Goal: Information Seeking & Learning: Learn about a topic

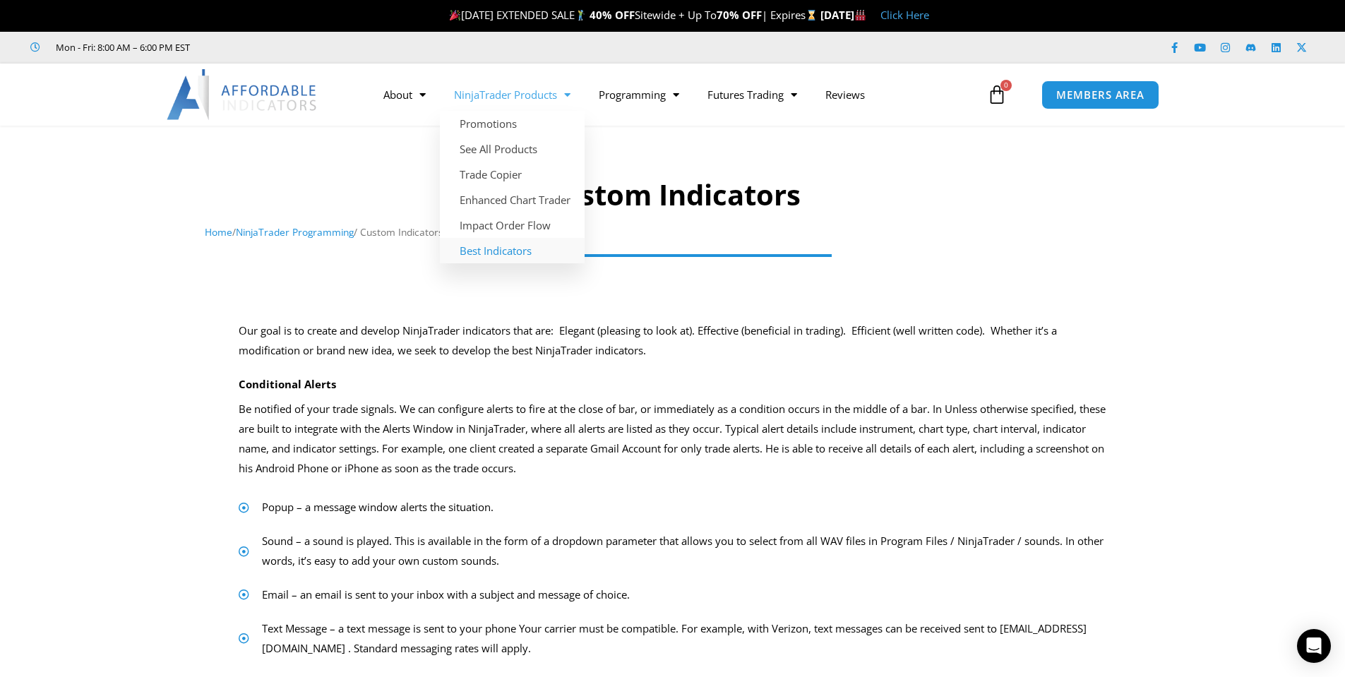
click at [505, 249] on link "Best Indicators" at bounding box center [512, 250] width 145 height 25
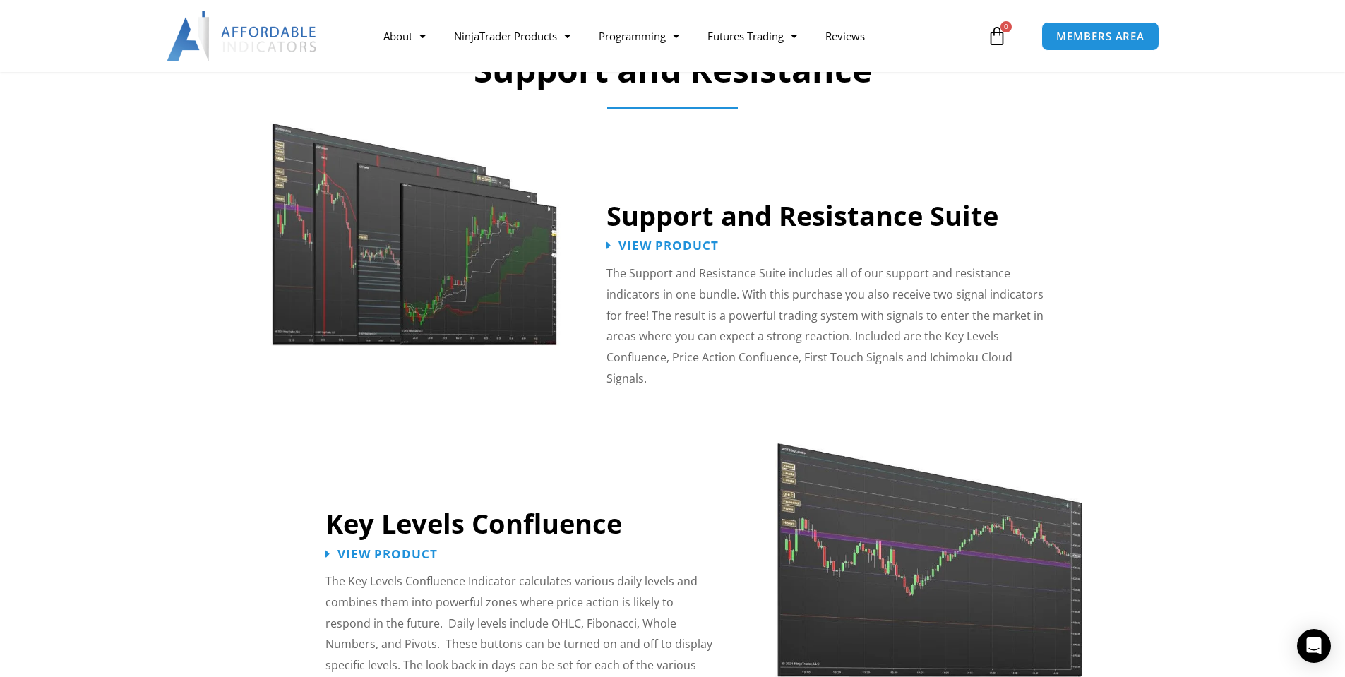
scroll to position [1200, 0]
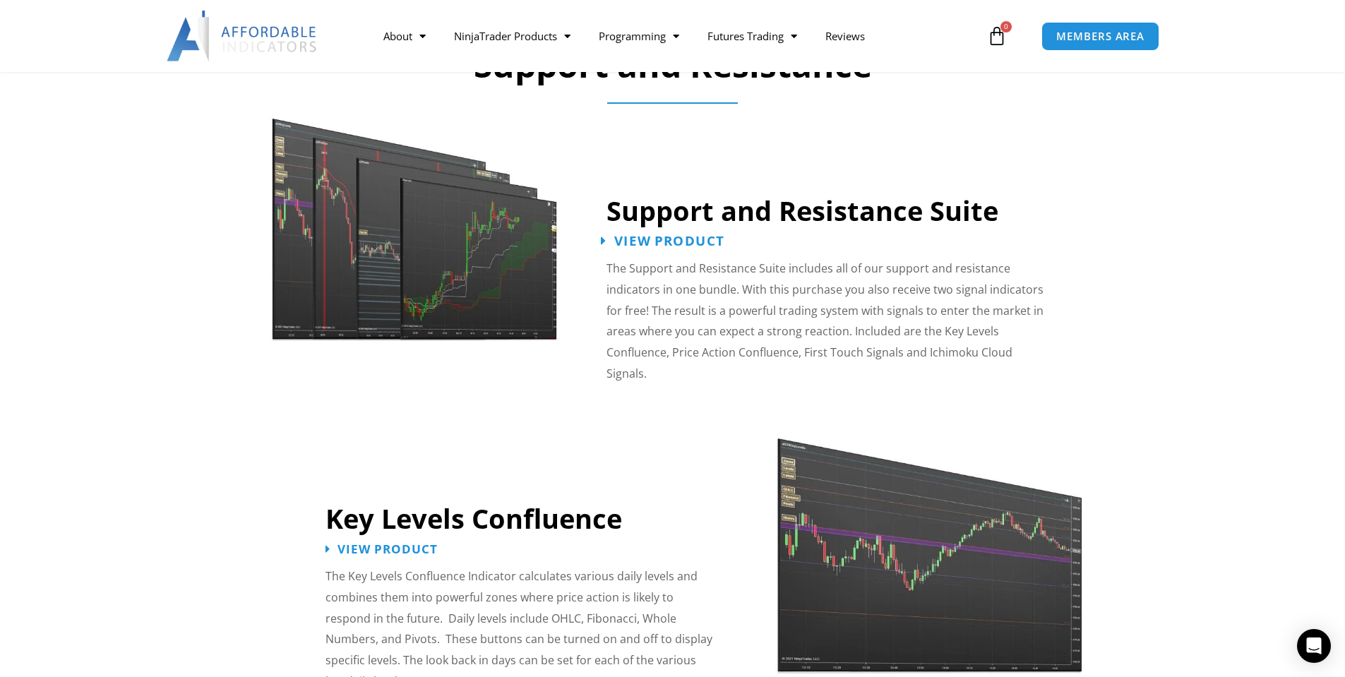
click at [673, 237] on span "View Product" at bounding box center [669, 240] width 110 height 13
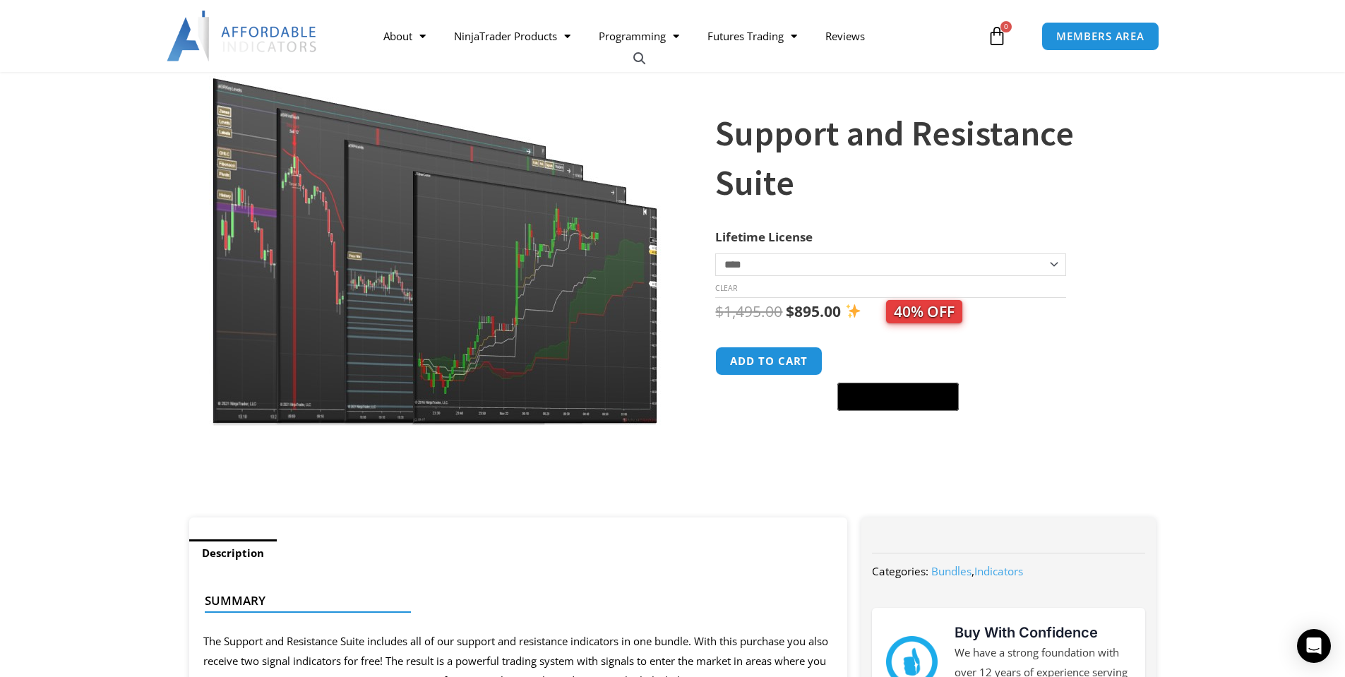
scroll to position [212, 0]
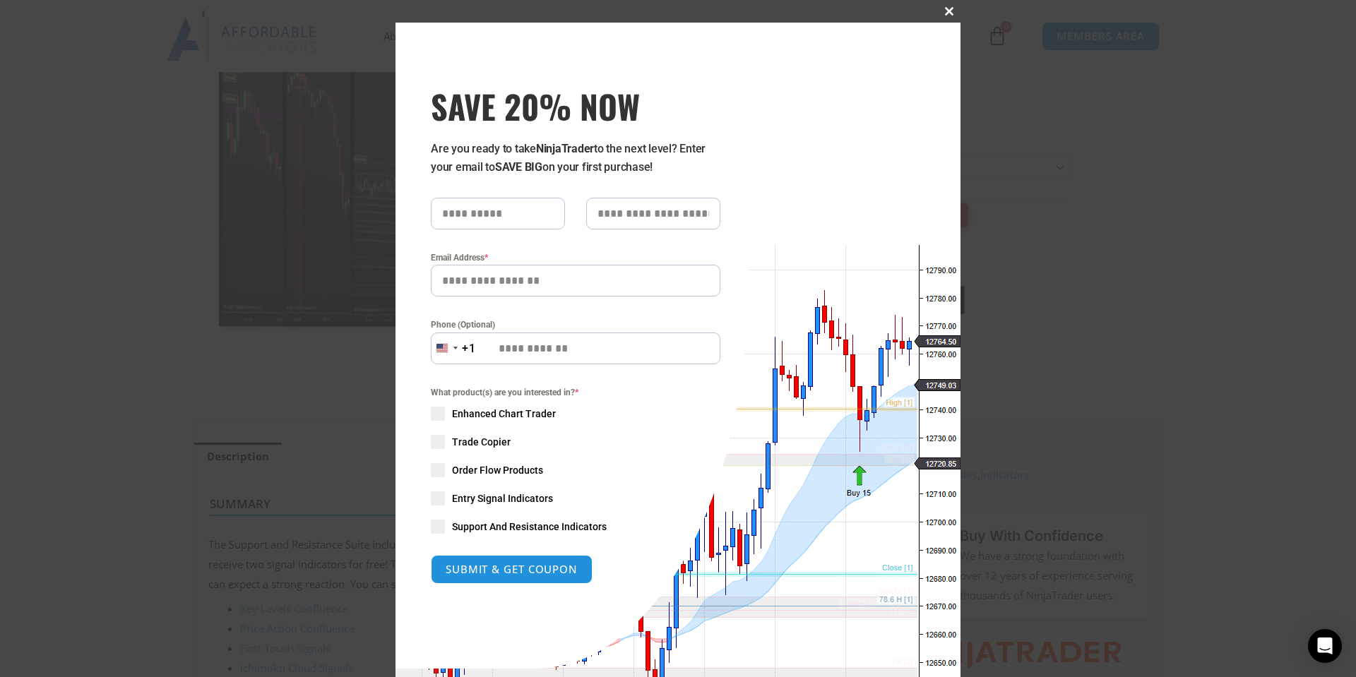
click at [943, 11] on span at bounding box center [949, 11] width 23 height 8
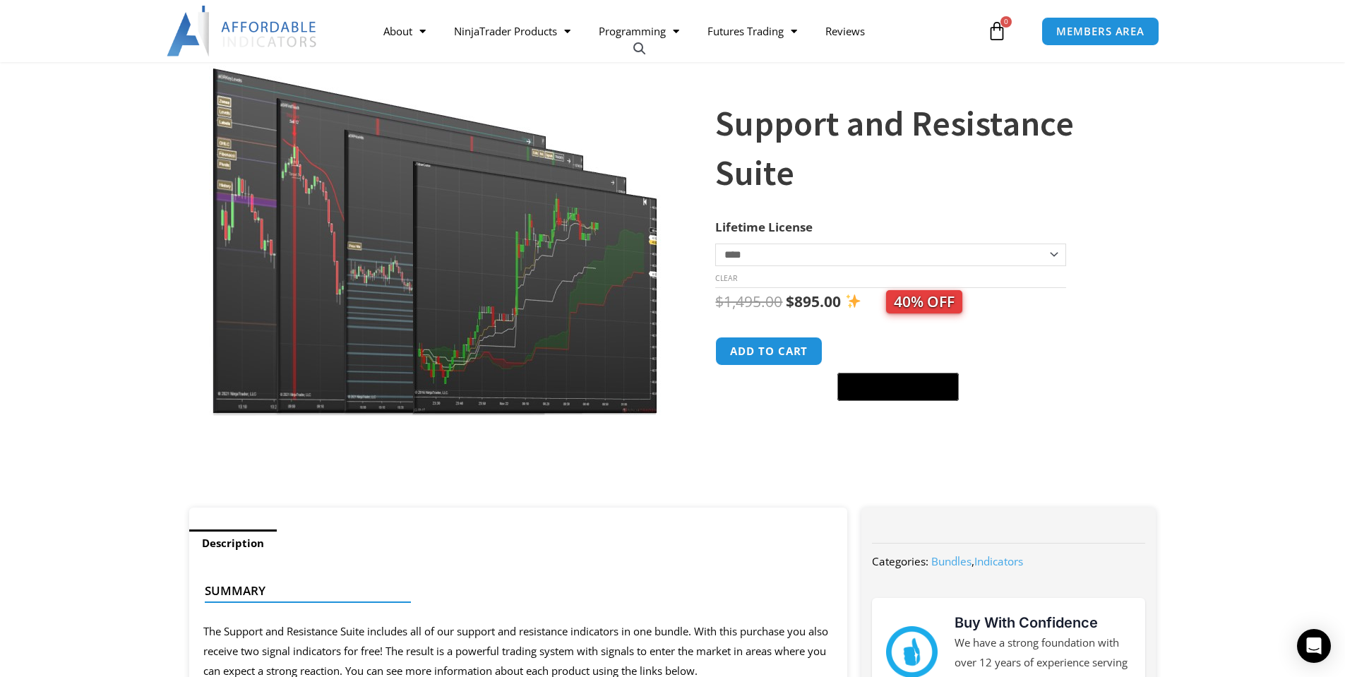
scroll to position [100, 0]
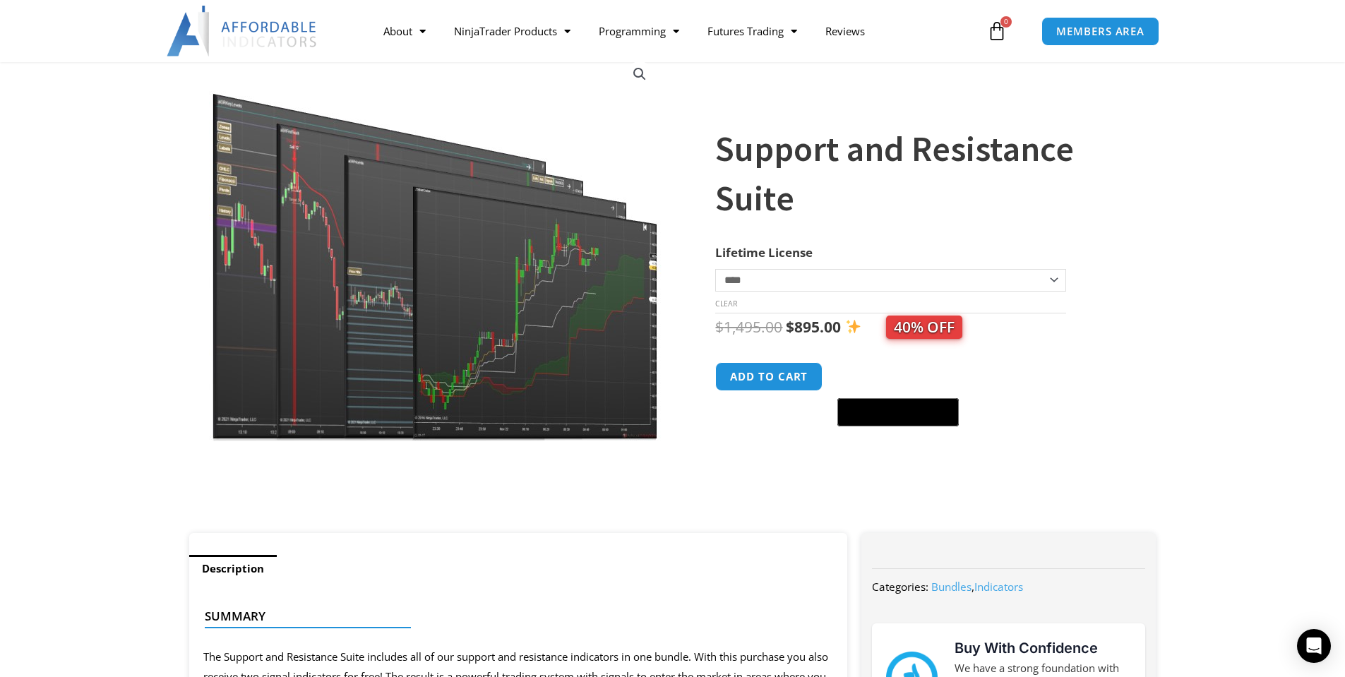
click at [1056, 280] on select "**********" at bounding box center [890, 280] width 350 height 23
click at [436, 333] on img at bounding box center [436, 246] width 454 height 390
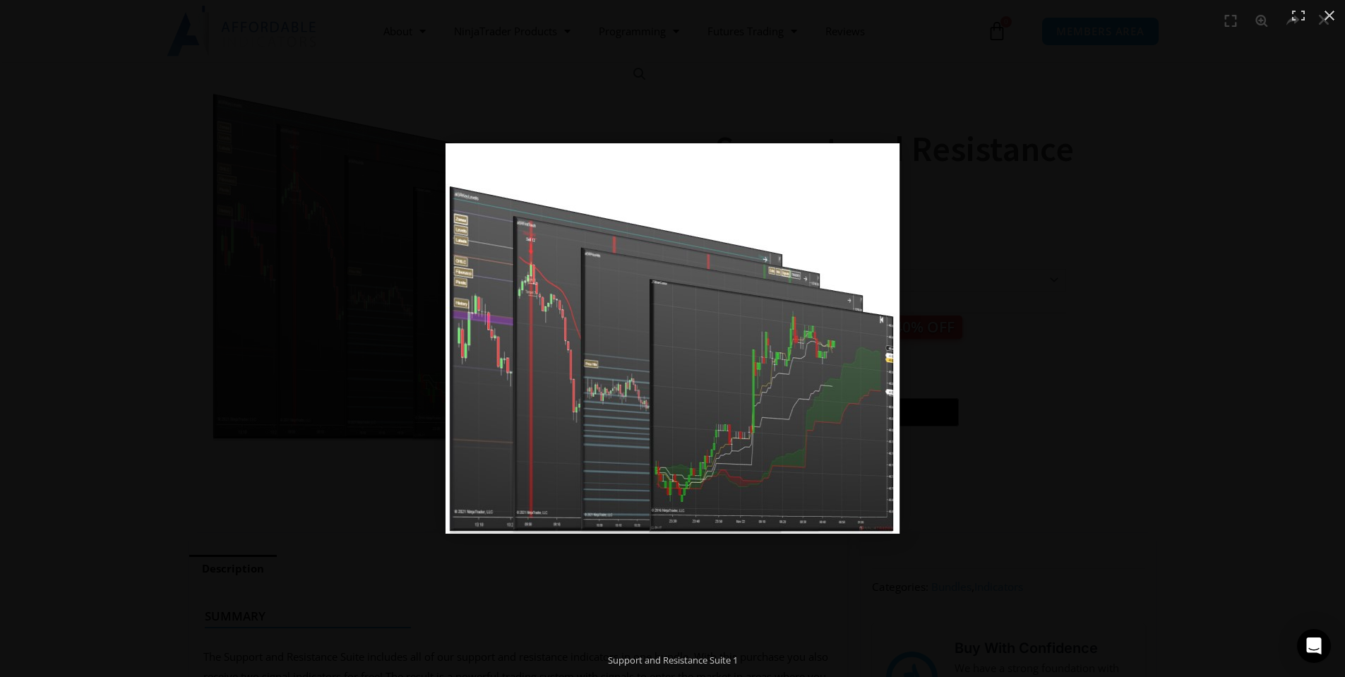
click at [768, 369] on img at bounding box center [673, 338] width 454 height 390
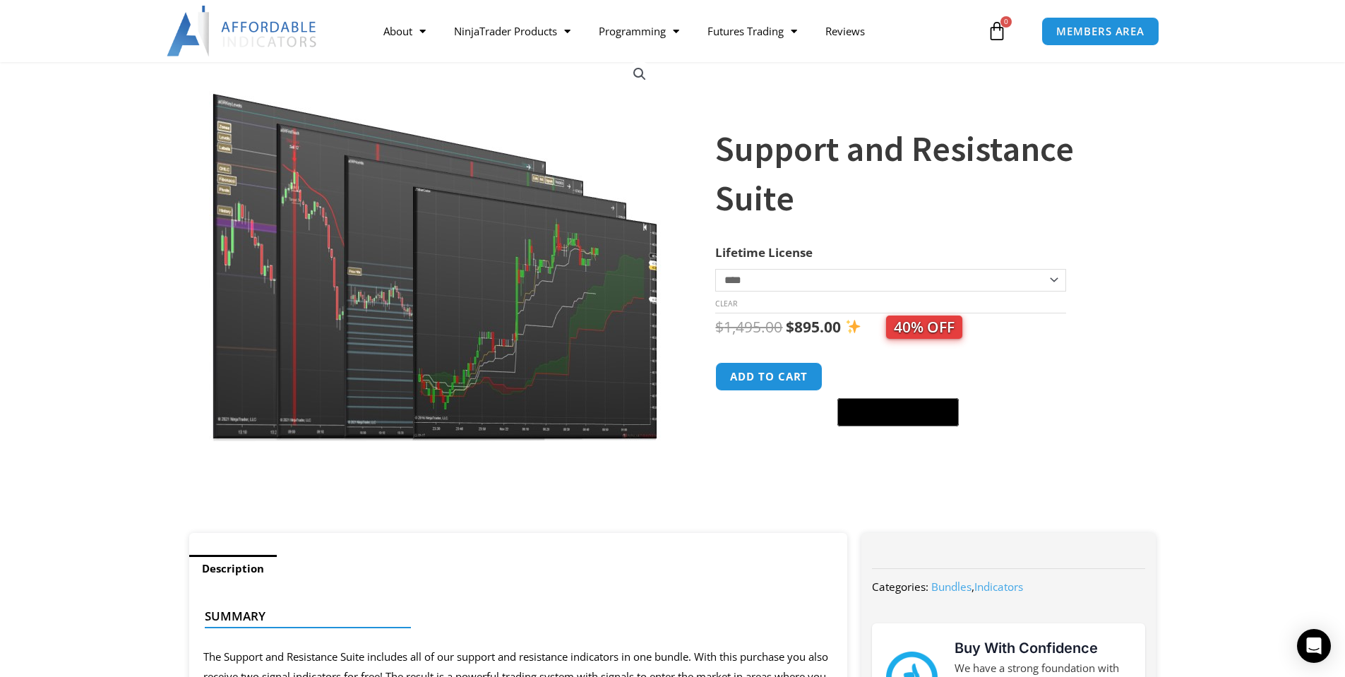
click at [43, 345] on section "**********" at bounding box center [672, 286] width 1345 height 493
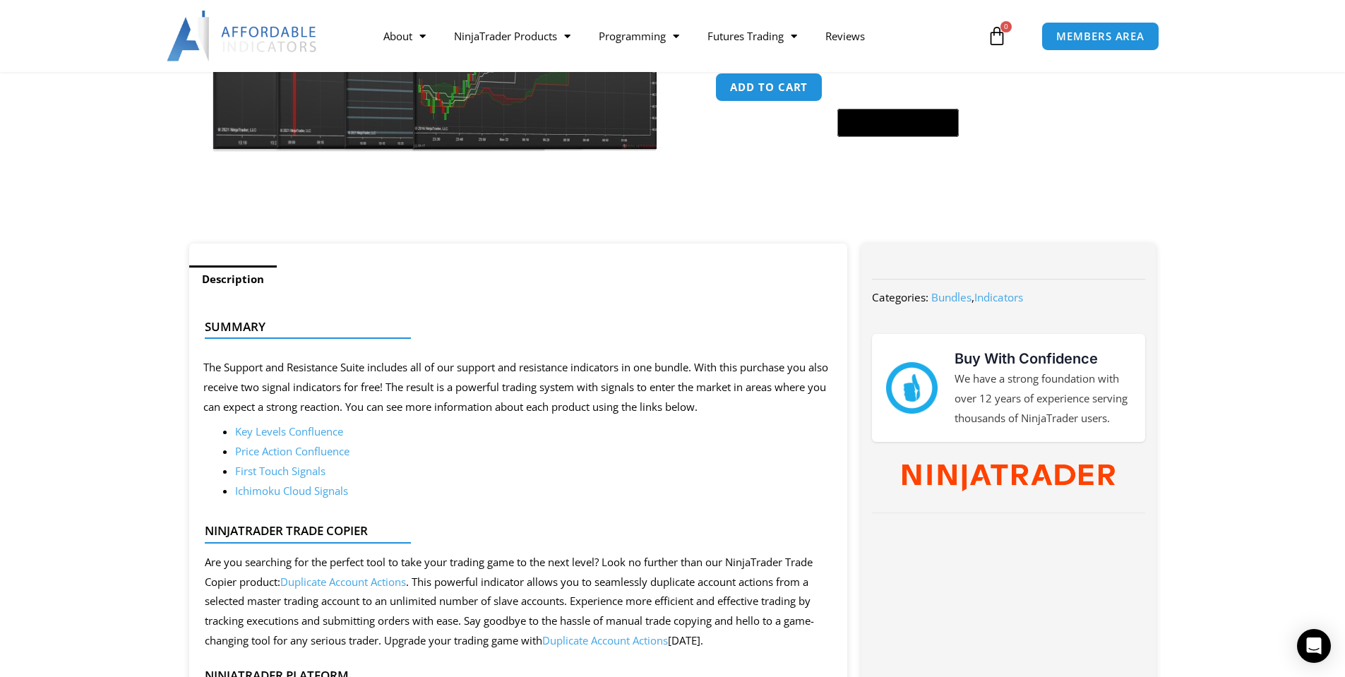
scroll to position [453, 0]
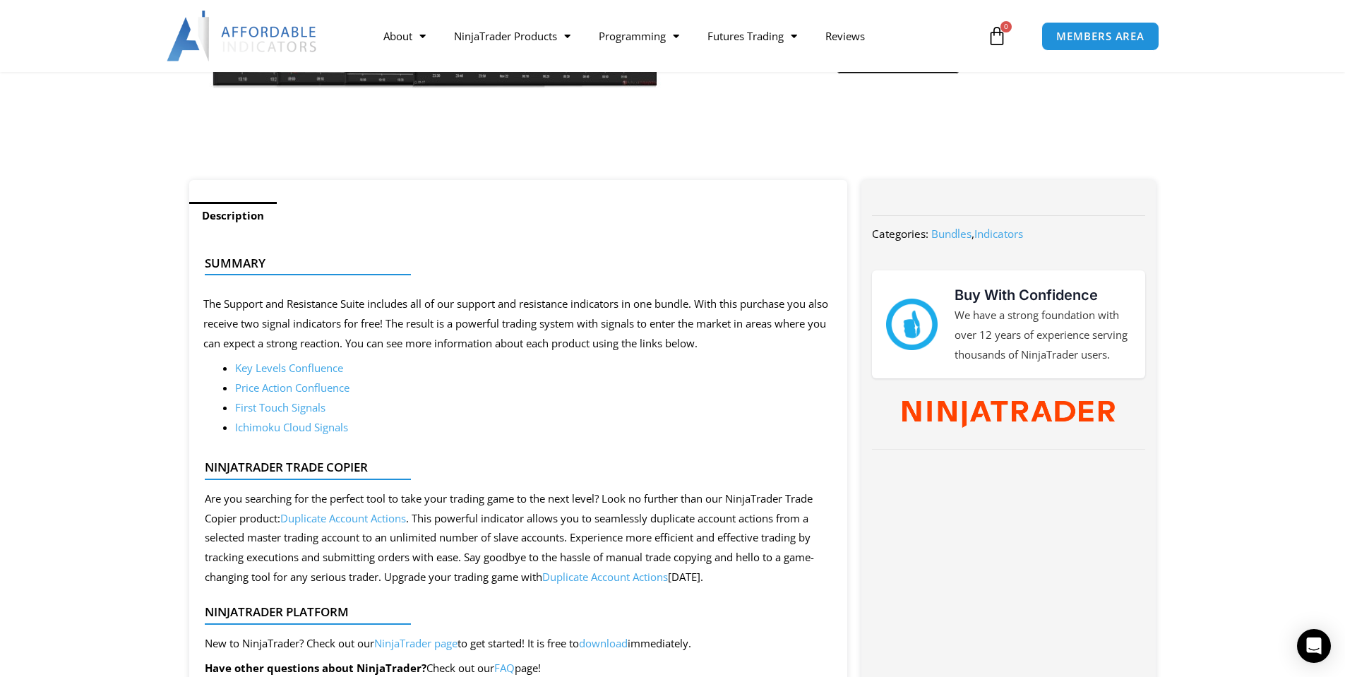
click at [285, 369] on link "Key Levels Confluence" at bounding box center [289, 368] width 108 height 14
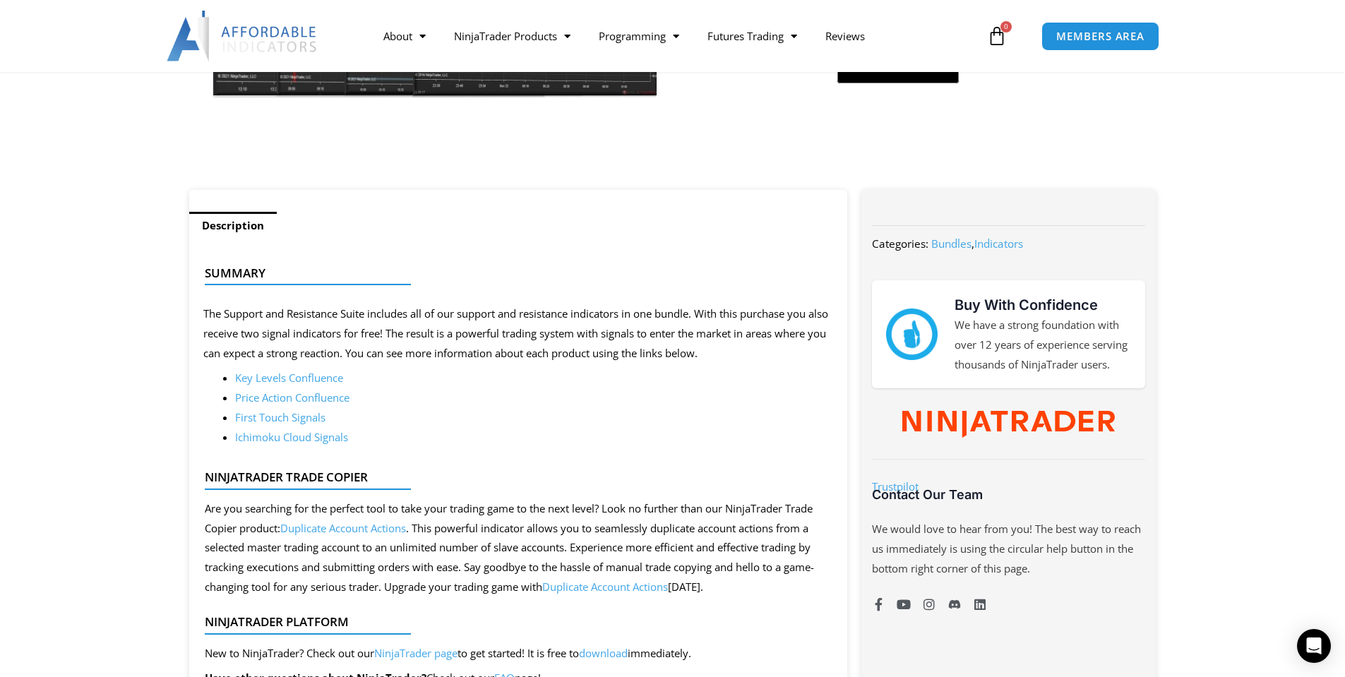
click at [282, 399] on link "Price Action Confluence" at bounding box center [292, 397] width 114 height 14
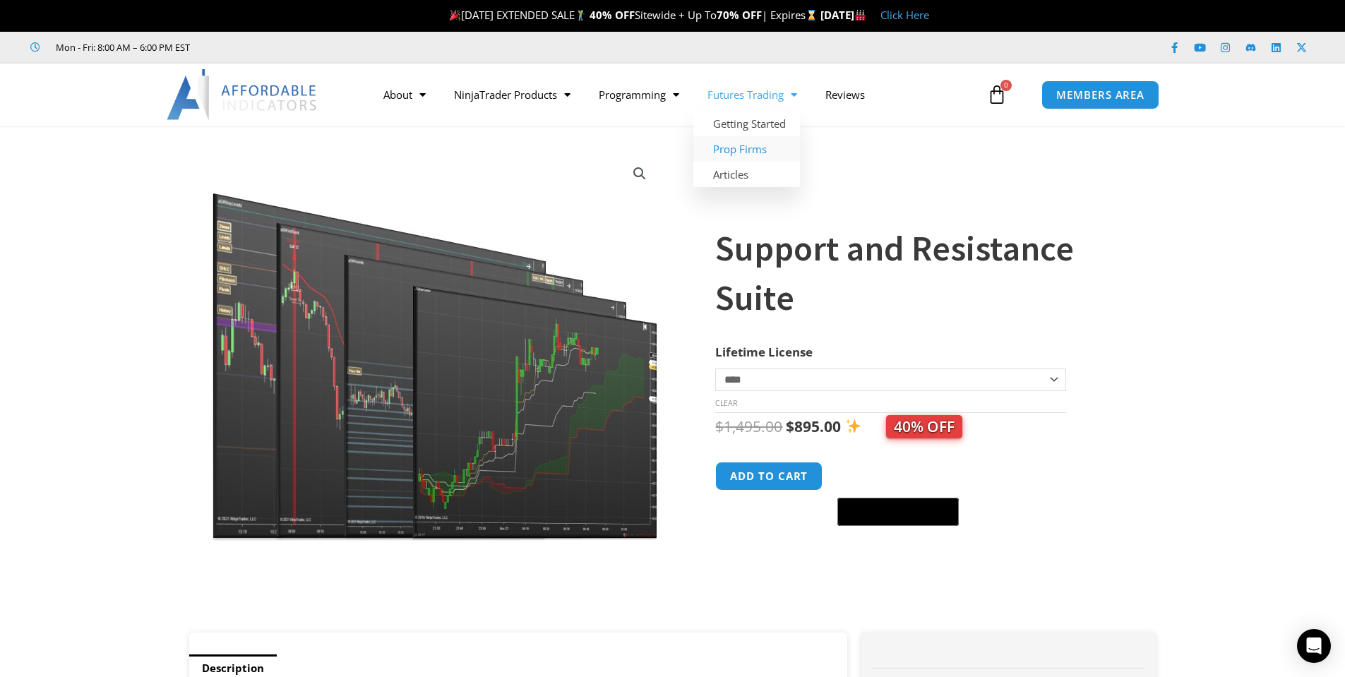
click at [760, 143] on link "Prop Firms" at bounding box center [746, 148] width 107 height 25
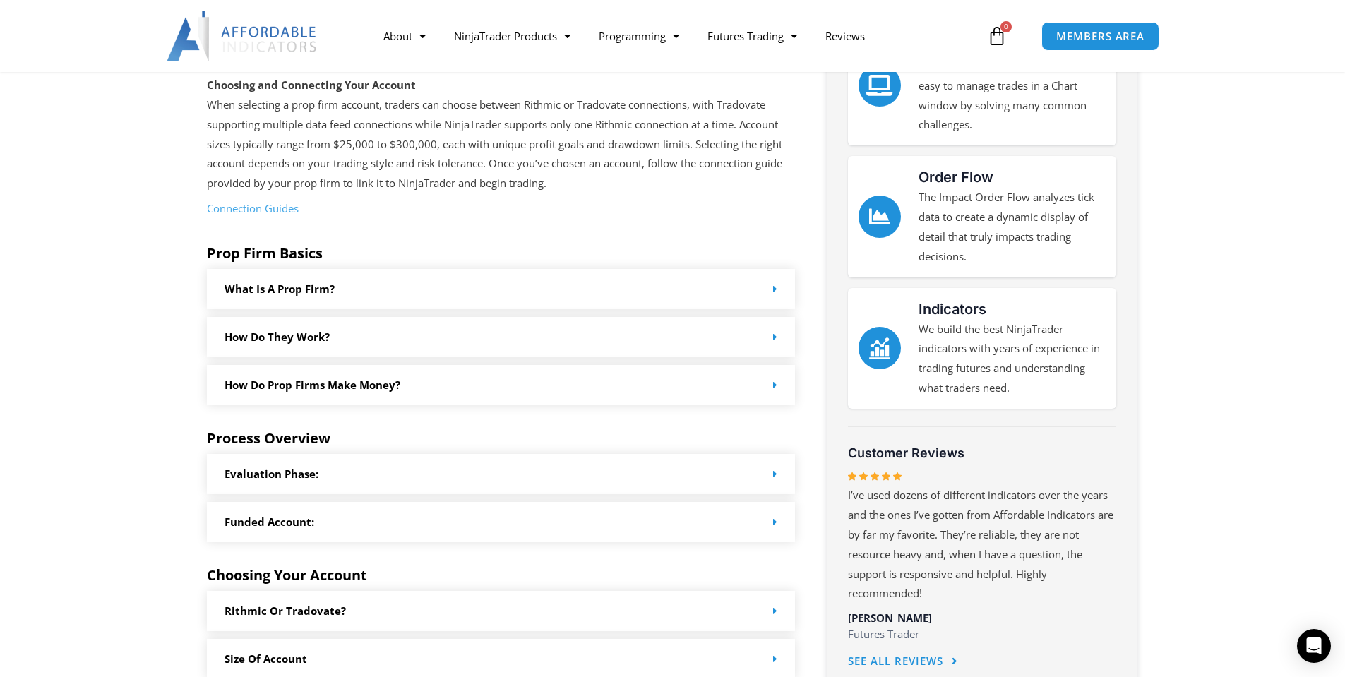
scroll to position [353, 0]
click at [775, 335] on icon at bounding box center [775, 335] width 4 height 11
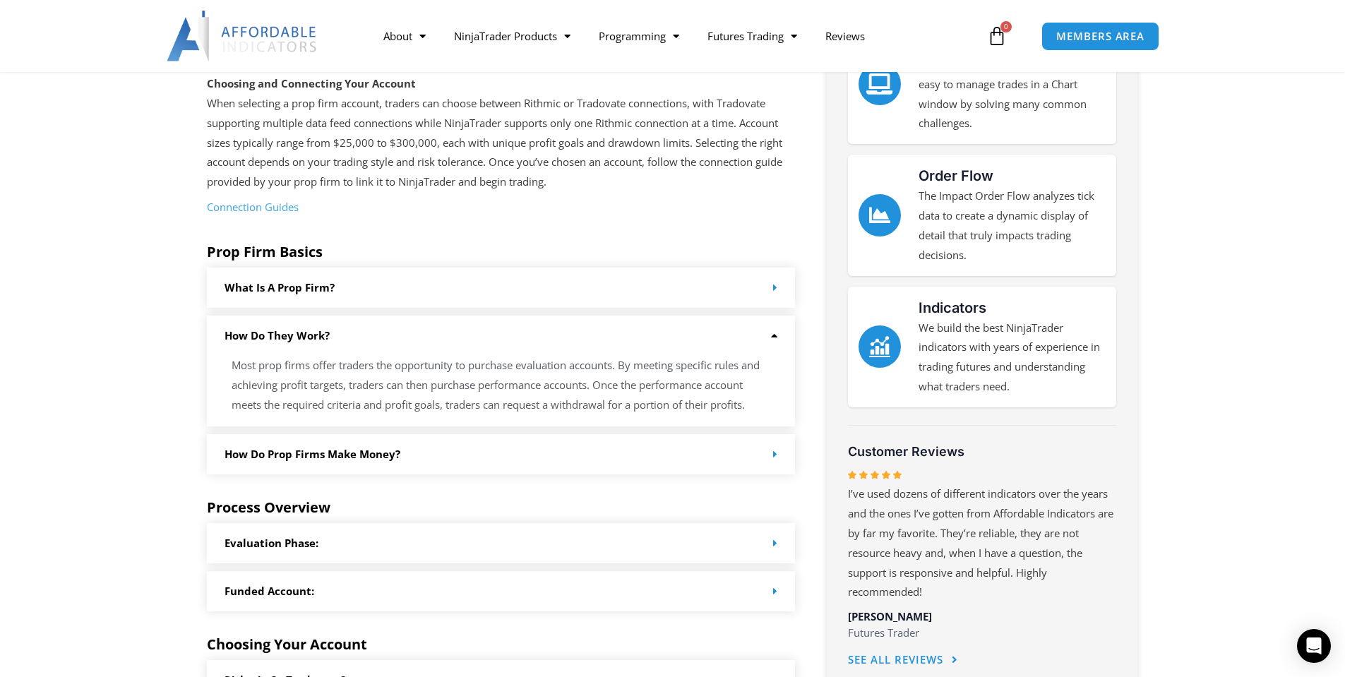
click at [775, 453] on icon at bounding box center [775, 454] width 4 height 11
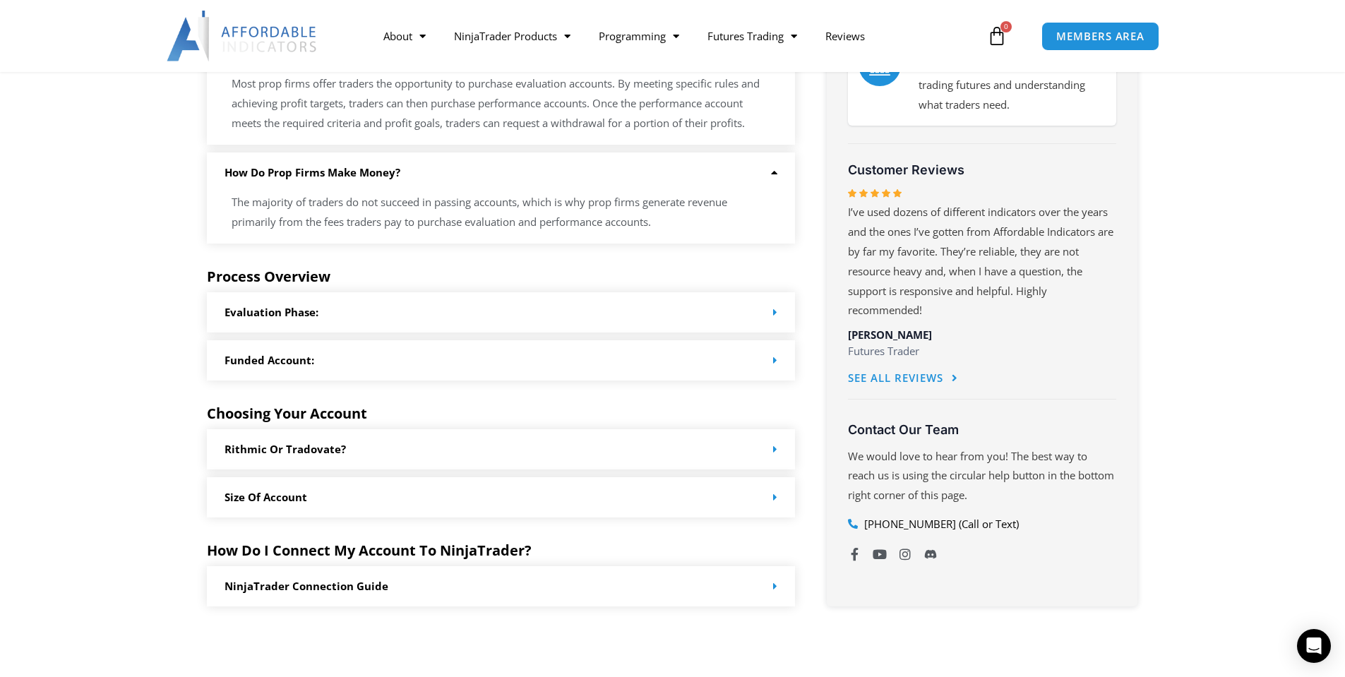
scroll to position [635, 0]
click at [779, 310] on div "Evaluation Phase:" at bounding box center [501, 312] width 589 height 40
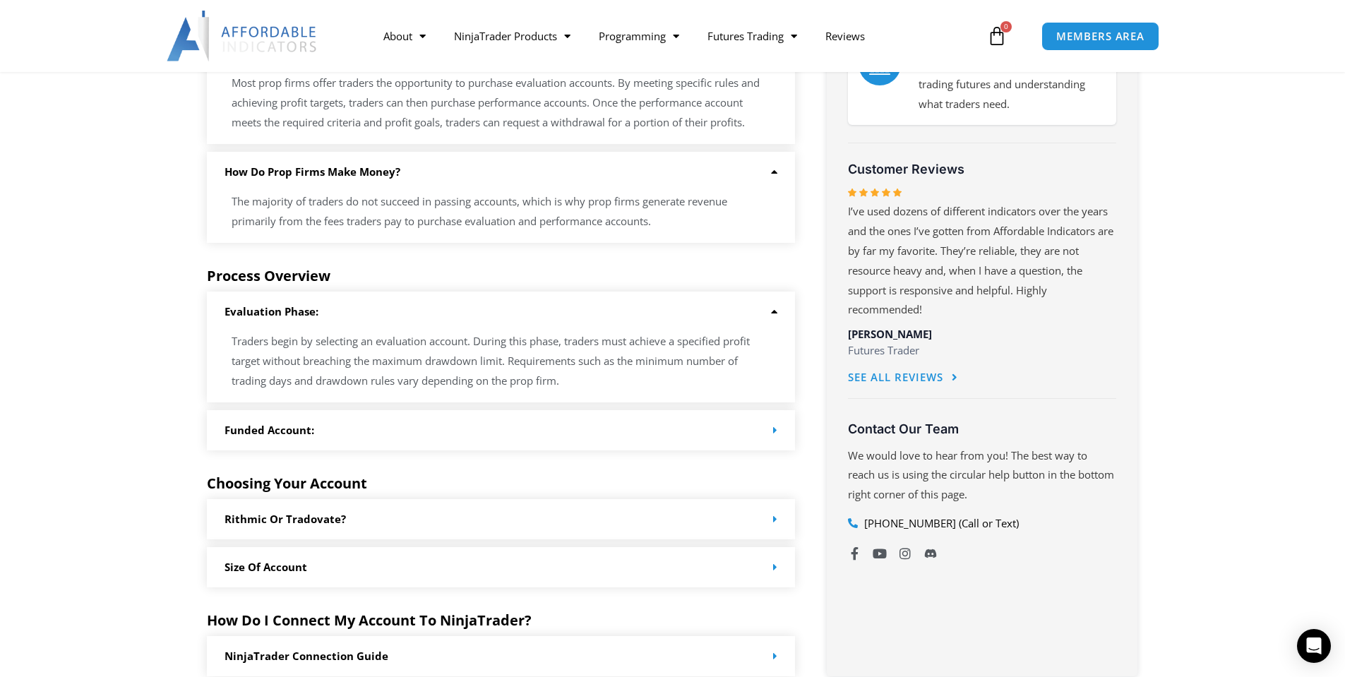
click at [768, 431] on span at bounding box center [772, 430] width 11 height 11
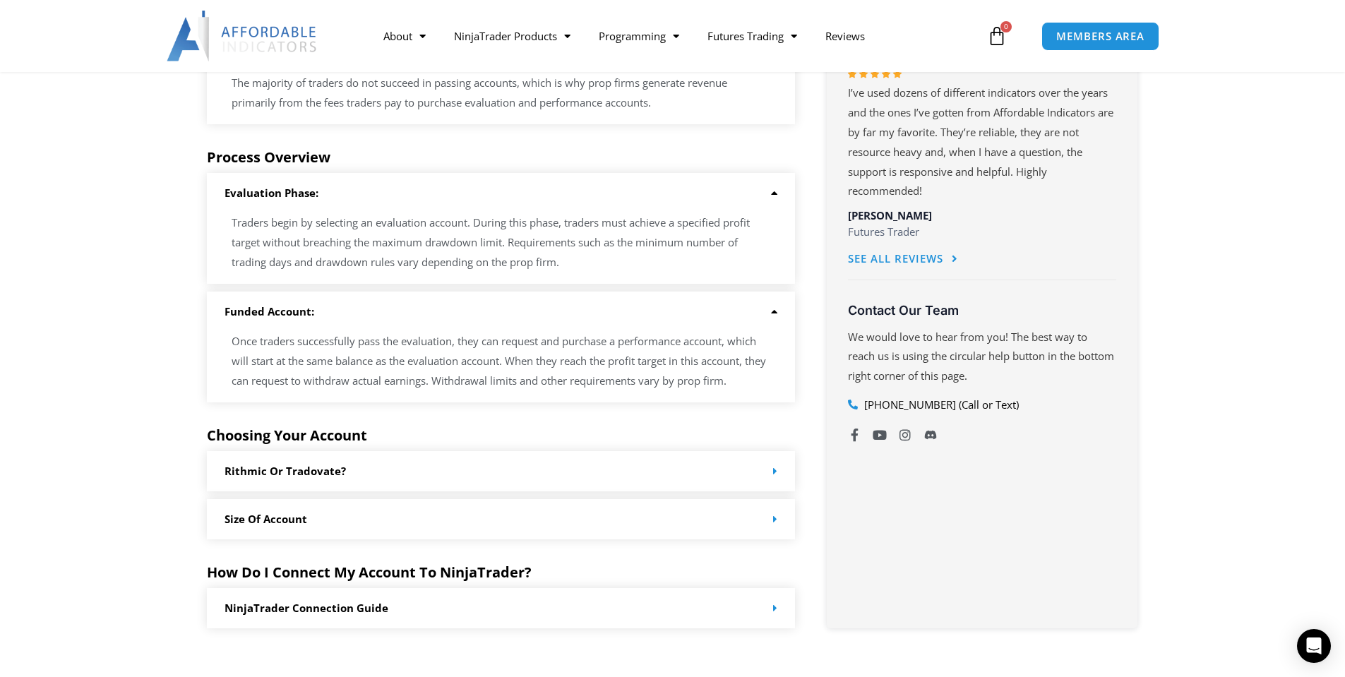
scroll to position [847, 0]
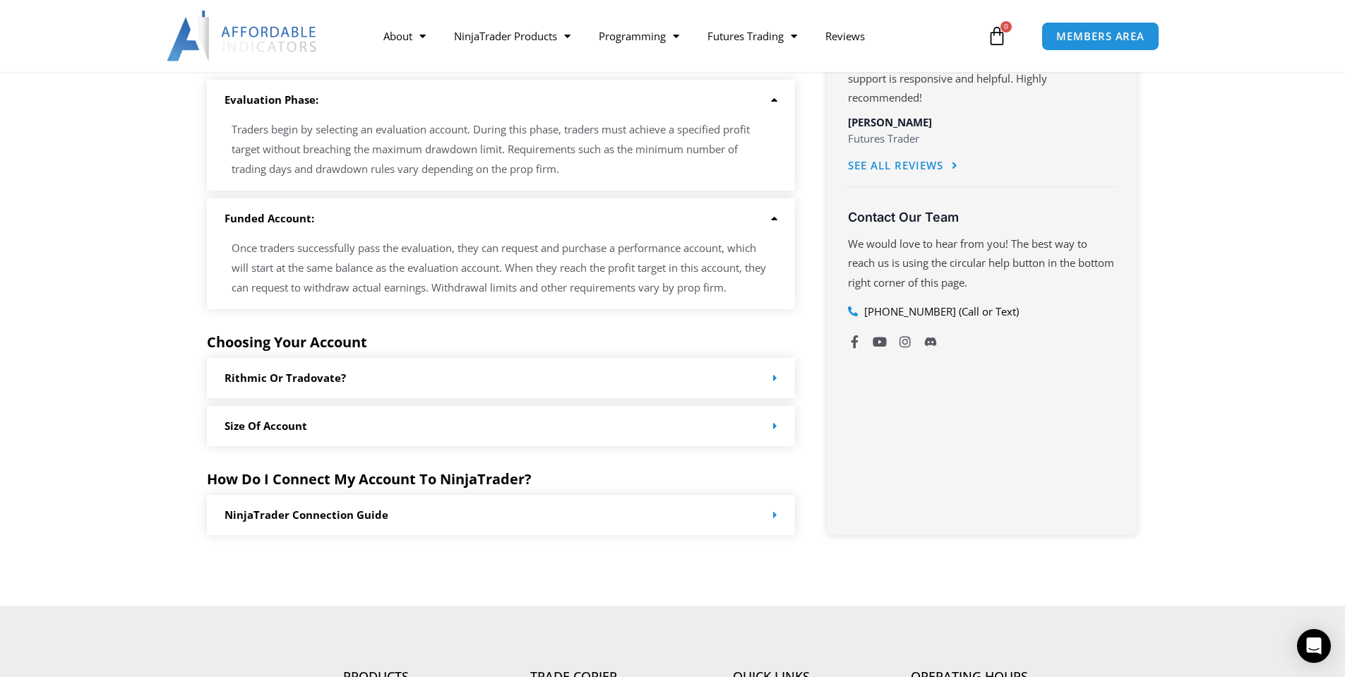
click at [774, 375] on icon at bounding box center [775, 378] width 4 height 11
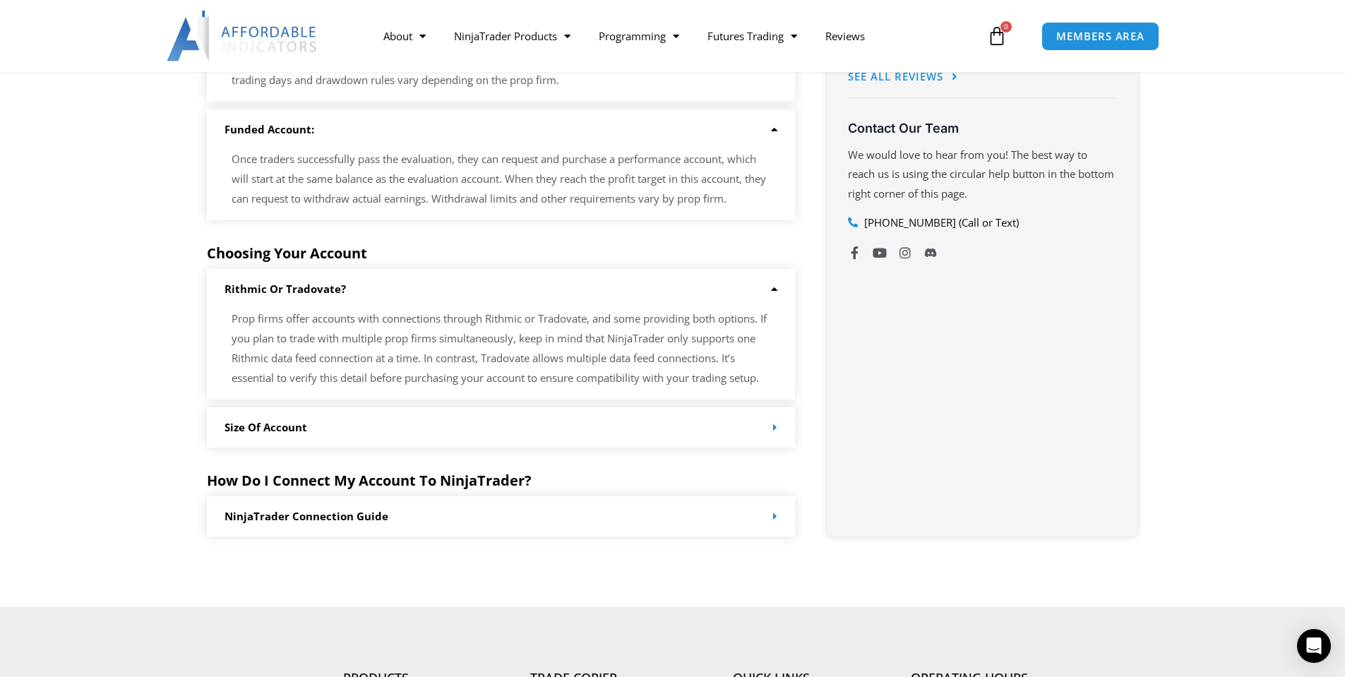
scroll to position [1130, 0]
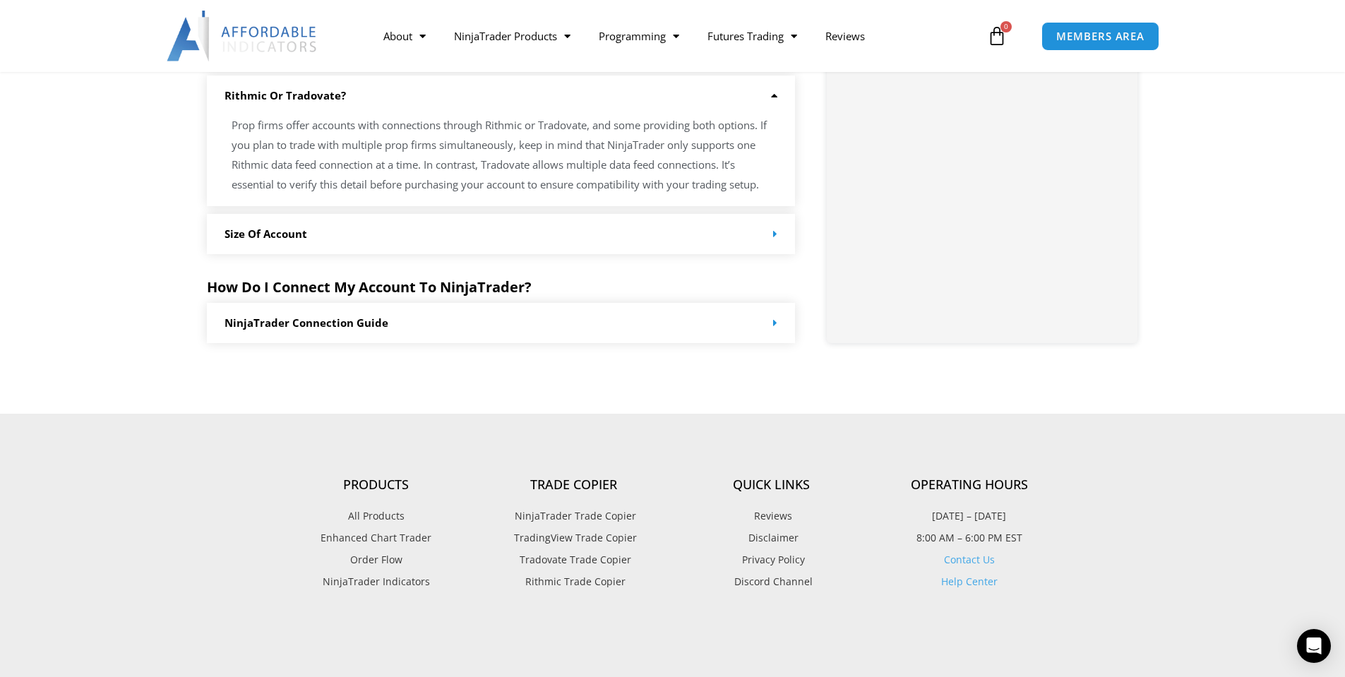
click at [780, 235] on div "Size of Account" at bounding box center [501, 234] width 589 height 40
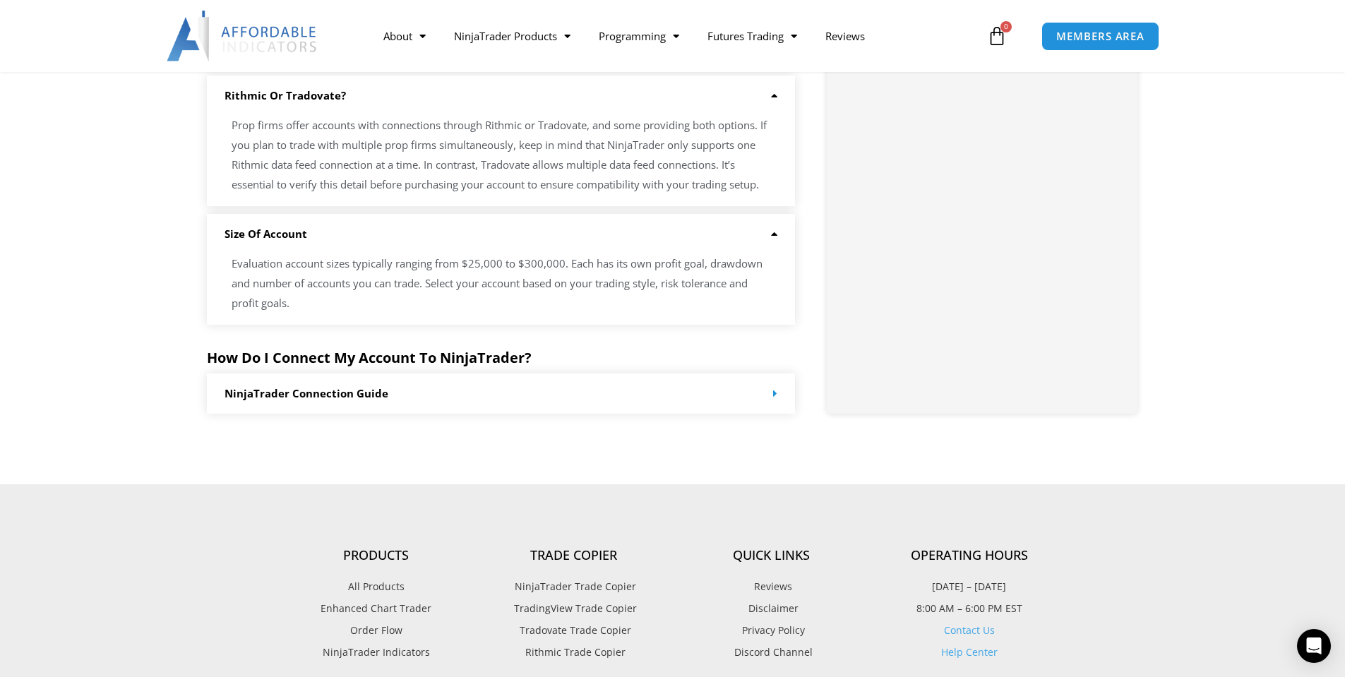
click at [779, 396] on div "NinjaTrader Connection Guide" at bounding box center [501, 394] width 589 height 40
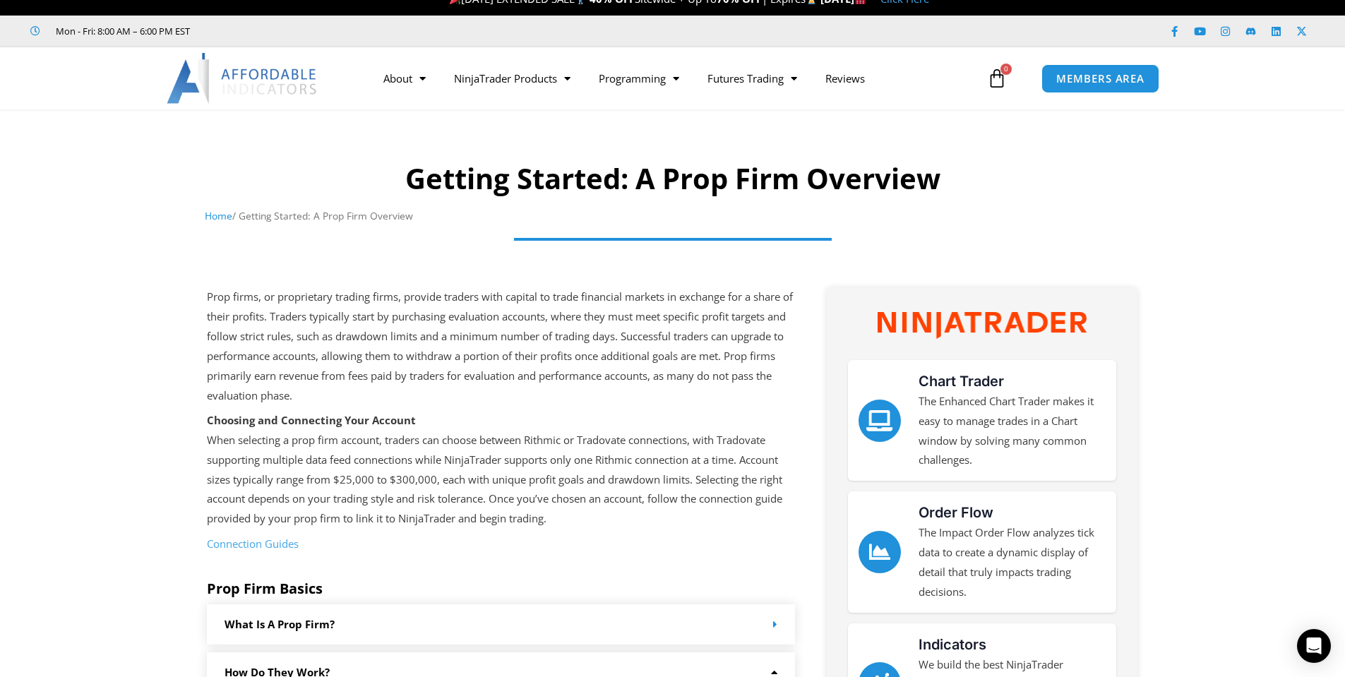
scroll to position [0, 0]
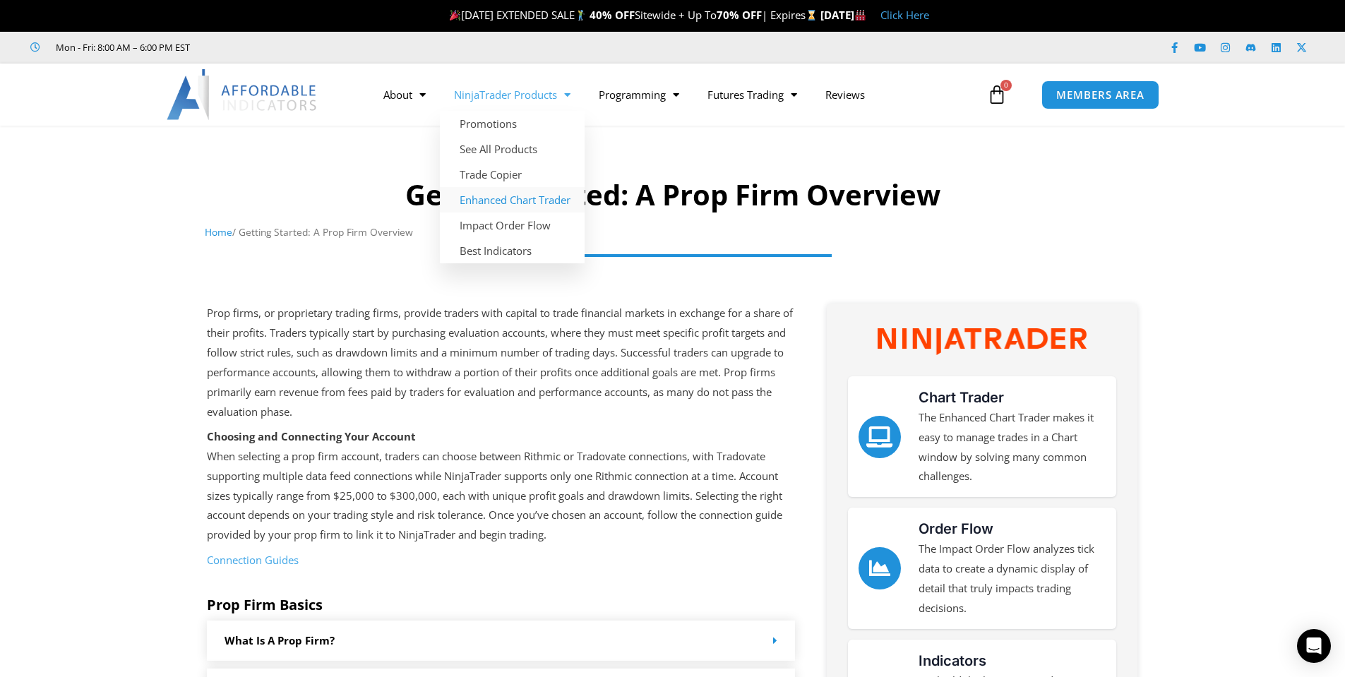
click at [504, 203] on link "Enhanced Chart Trader" at bounding box center [512, 199] width 145 height 25
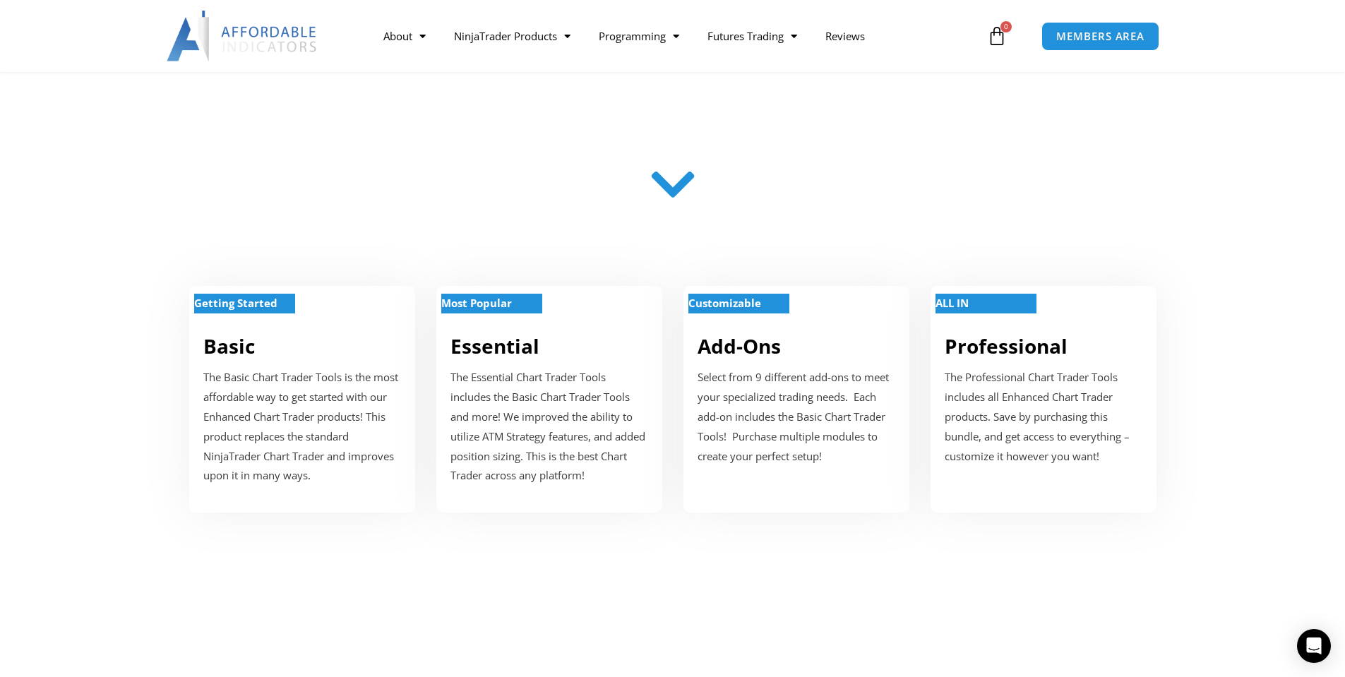
scroll to position [565, 0]
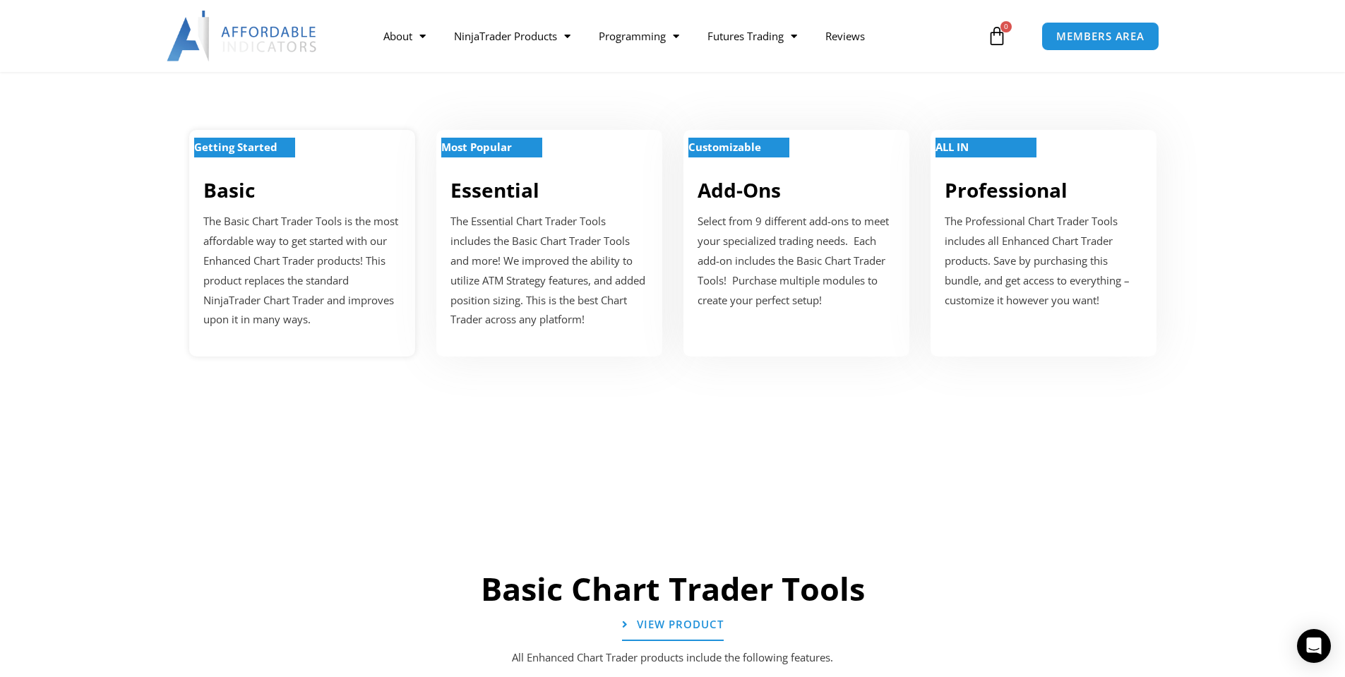
click at [254, 145] on strong "Getting Started" at bounding box center [235, 147] width 83 height 14
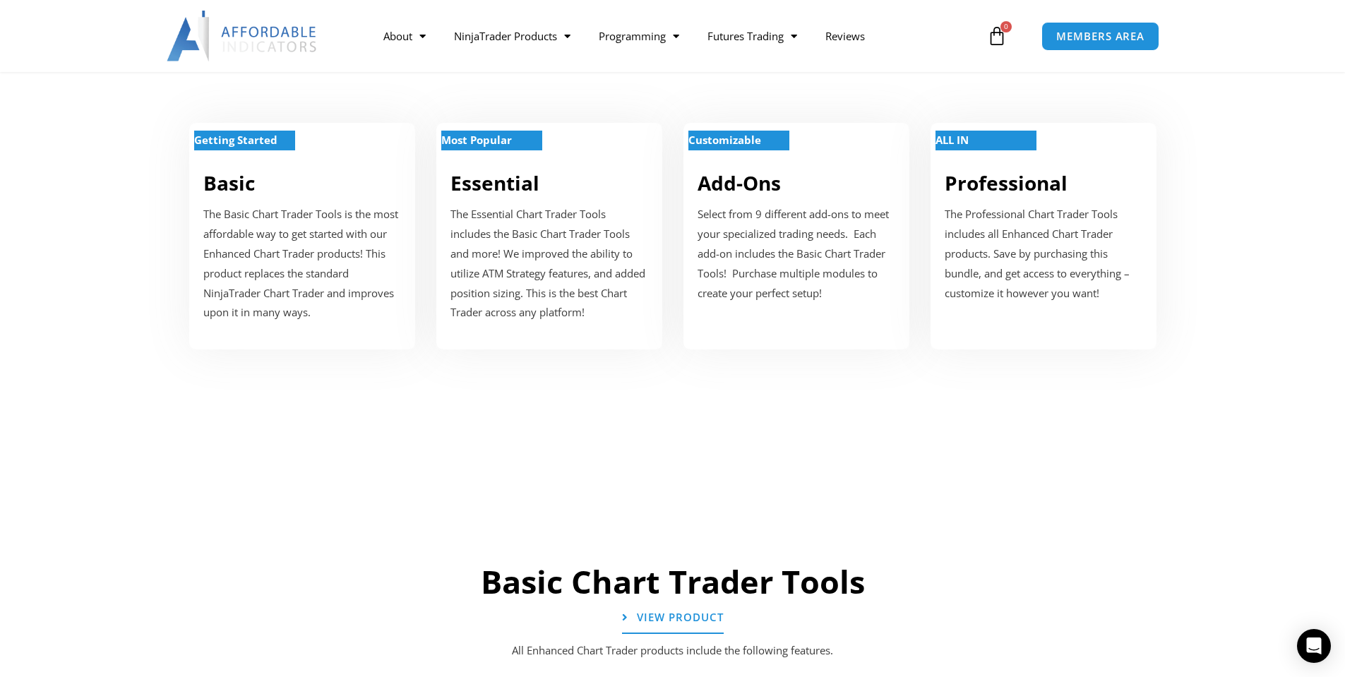
scroll to position [565, 0]
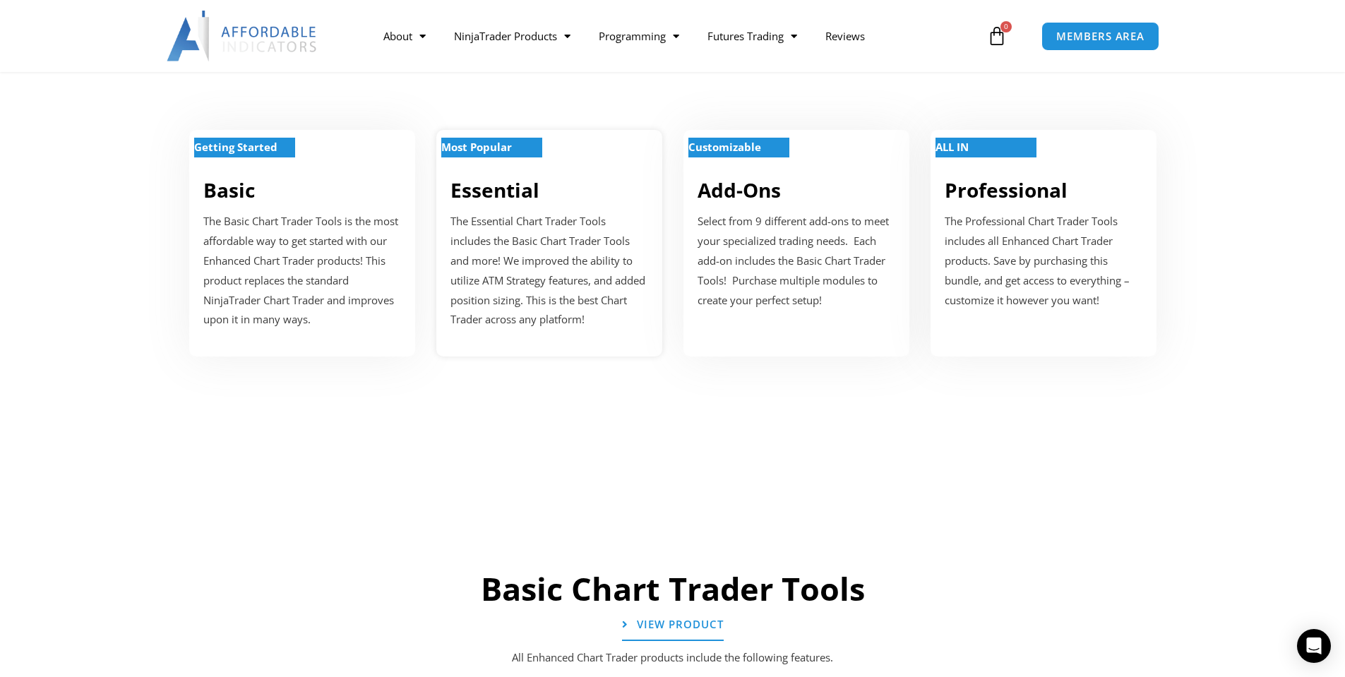
click at [482, 144] on strong "Most Popular" at bounding box center [476, 147] width 71 height 14
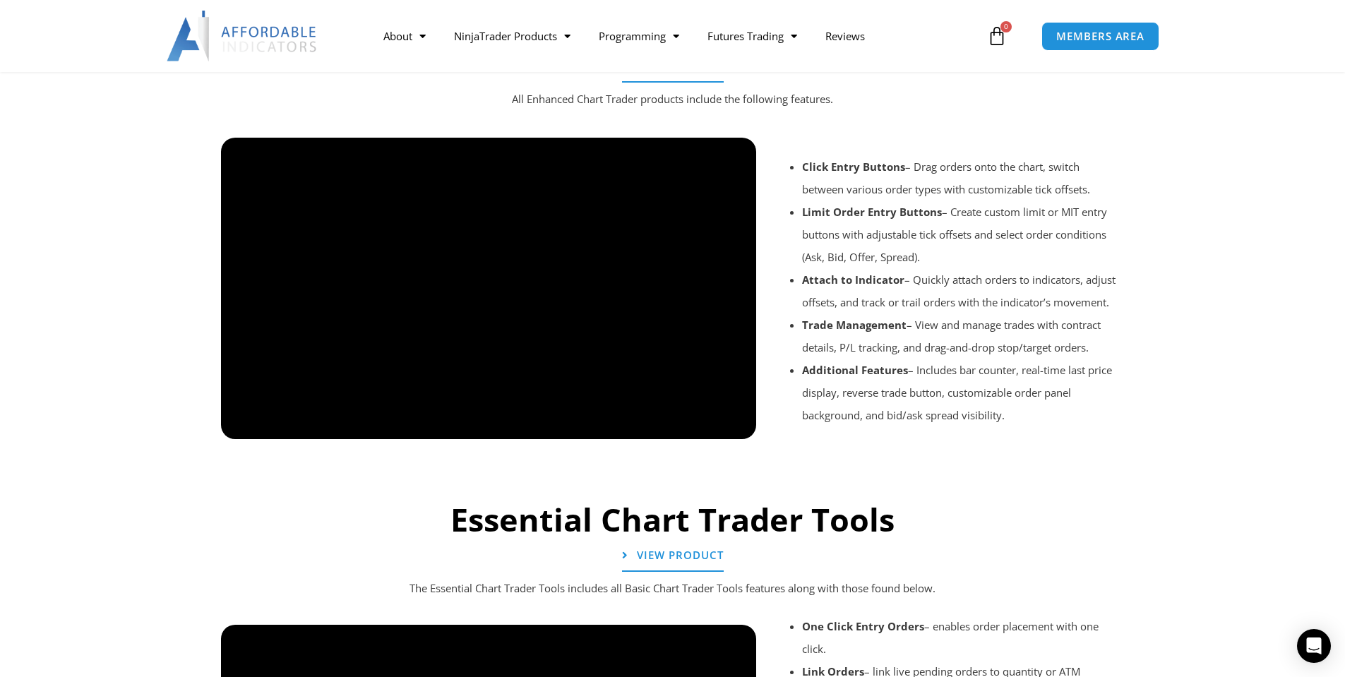
scroll to position [1125, 0]
